Goal: Transaction & Acquisition: Book appointment/travel/reservation

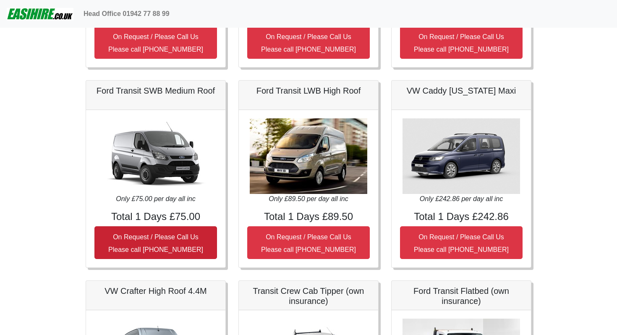
scroll to position [502, 0]
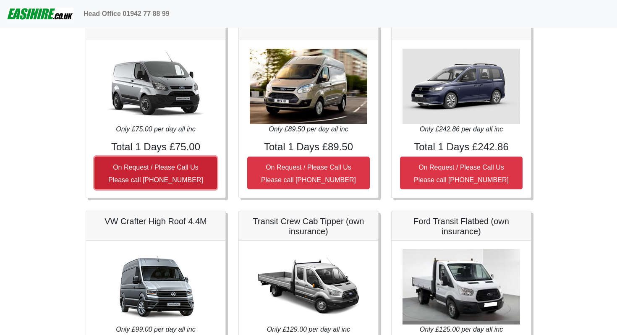
click at [178, 183] on small "On Request / Please Call Us Please call [PHONE_NUMBER]" at bounding box center [155, 174] width 95 height 20
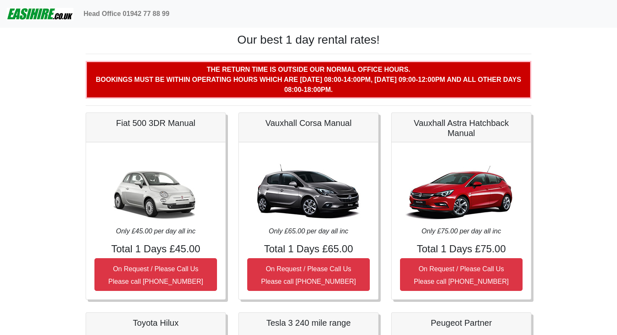
click at [195, 93] on b "The return time is outside our normal office hours. Bookings must be within ope…" at bounding box center [308, 79] width 425 height 27
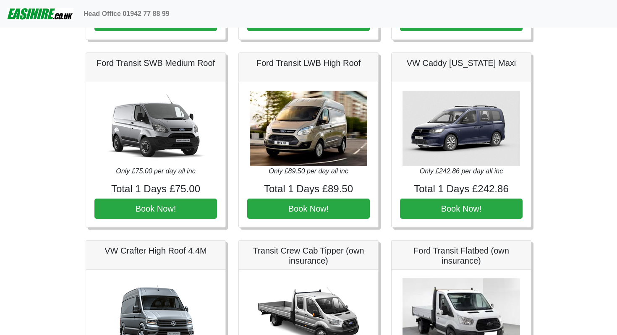
scroll to position [401, 0]
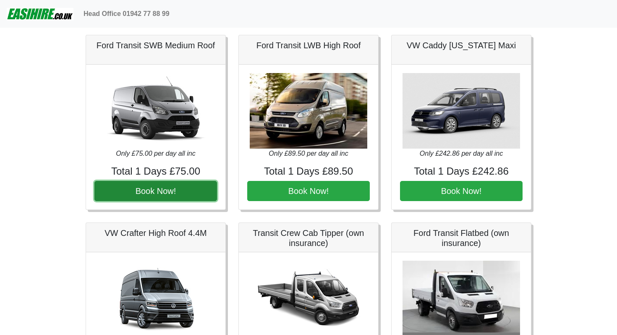
click at [172, 201] on button "Book Now!" at bounding box center [155, 191] width 123 height 20
